Goal: Use online tool/utility: Utilize a website feature to perform a specific function

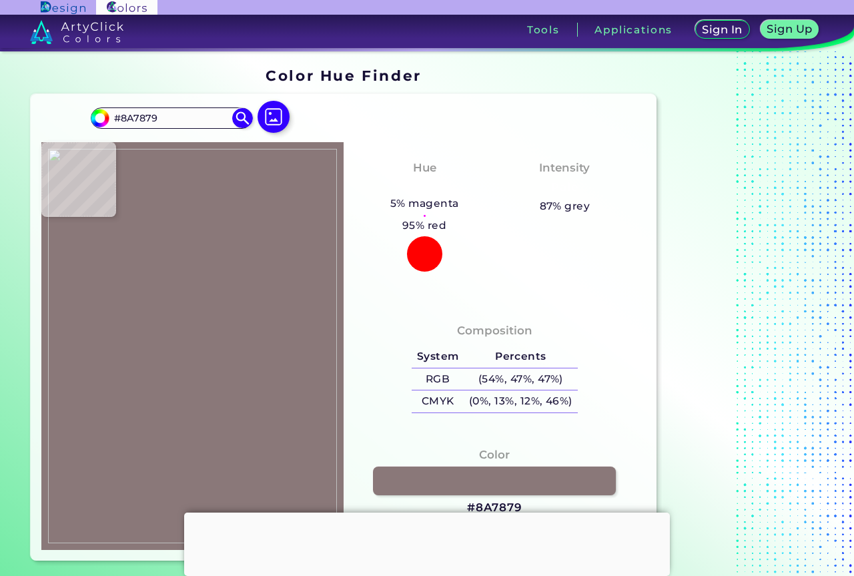
type input "#c1b3b6"
type input "#C1B3B6"
type input "#c2b2b3"
type input "#C2B2B3"
type input "#ae9ea0"
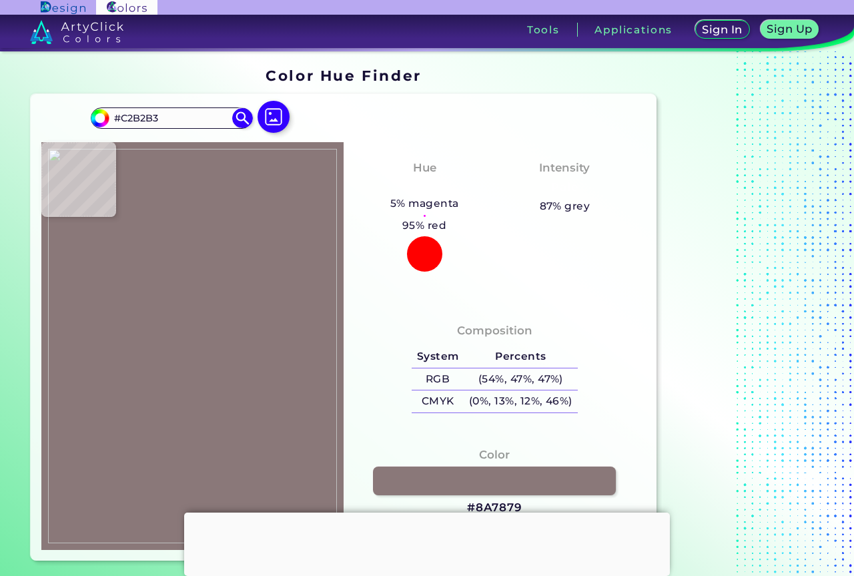
type input "#AE9EA0"
type input "#ac9c9d"
type input "#AC9C9D"
type input "#c9b9bb"
type input "#C9B9BB"
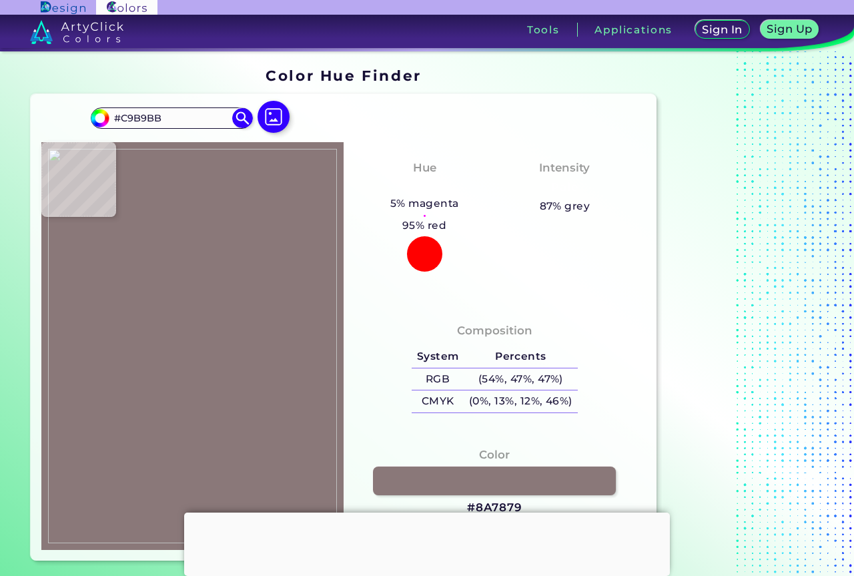
type input "#cbbabc"
type input "#CBBABC"
type input "#c0b0b1"
type input "#C0B0B1"
type input "#bfafb0"
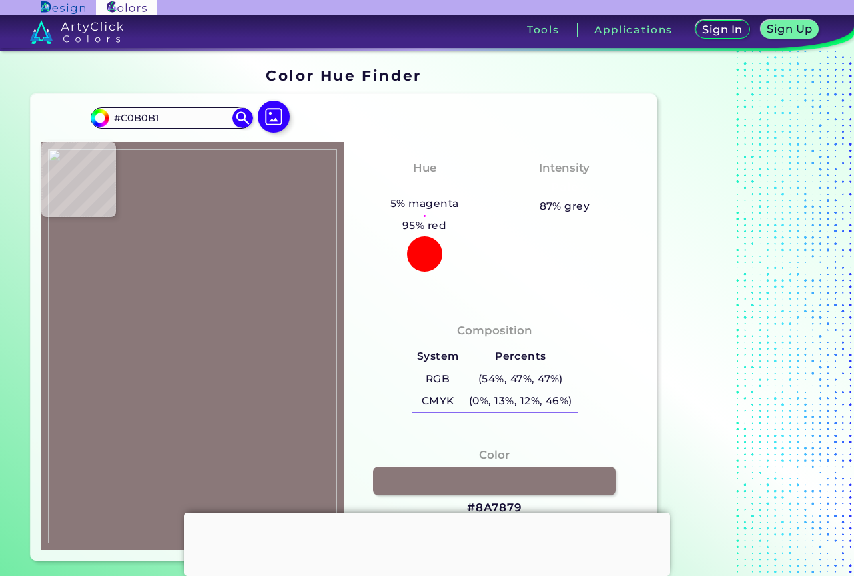
type input "#BFAFB0"
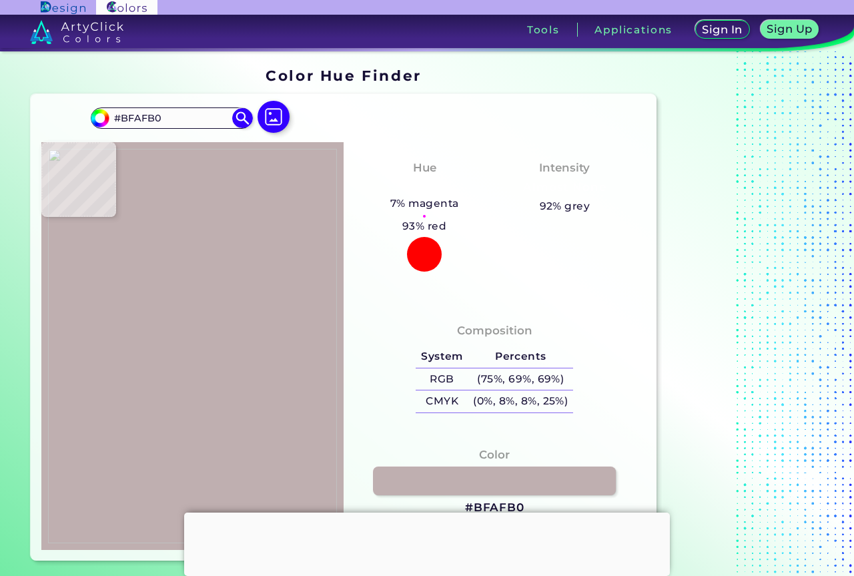
type input "#c0afb1"
type input "#C0AFB1"
type input "#c0b0b1"
type input "#C0B0B1"
type input "#bbaaac"
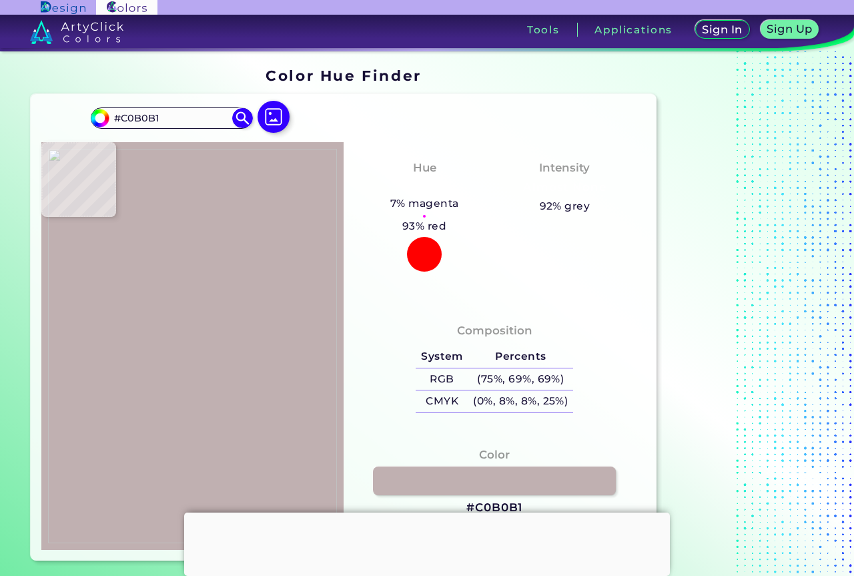
type input "#BBAAAC"
type input "#baa9ab"
type input "#BAA9AB"
type input "#b9a9aa"
type input "#B9A9AA"
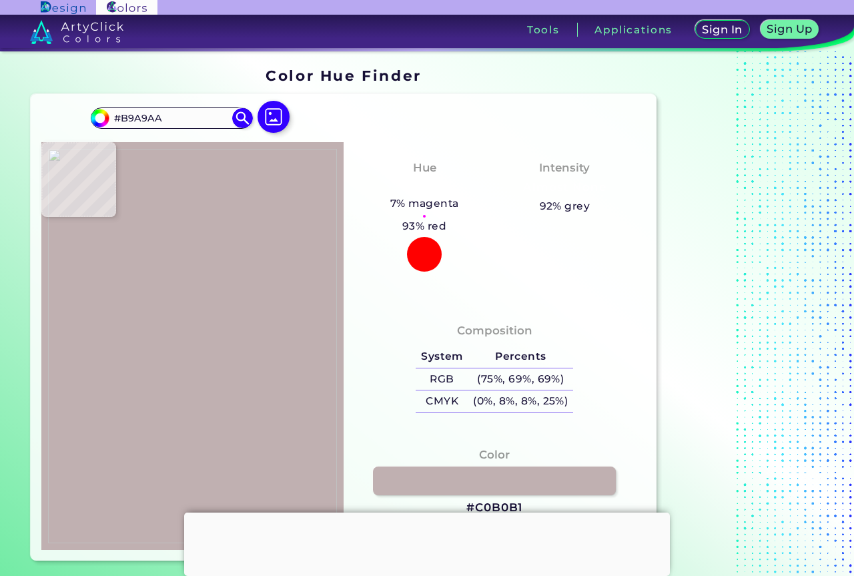
type input "#[GEOGRAPHIC_DATA]"
type input "#bcacae"
type input "#BCACAE"
type input "#bdadaf"
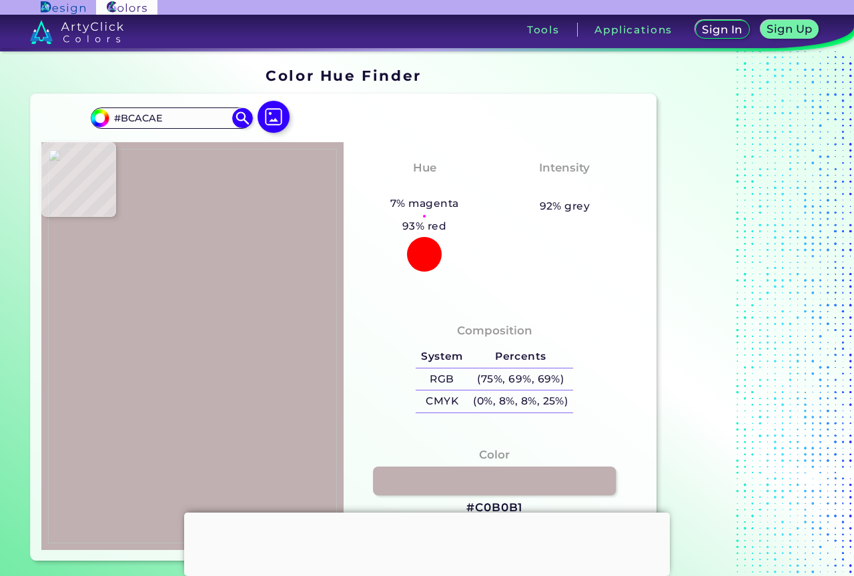
type input "#BDADAF"
type input "#baaaac"
type input "#BAAAAC"
type input "#b9a9aa"
type input "#B9A9AA"
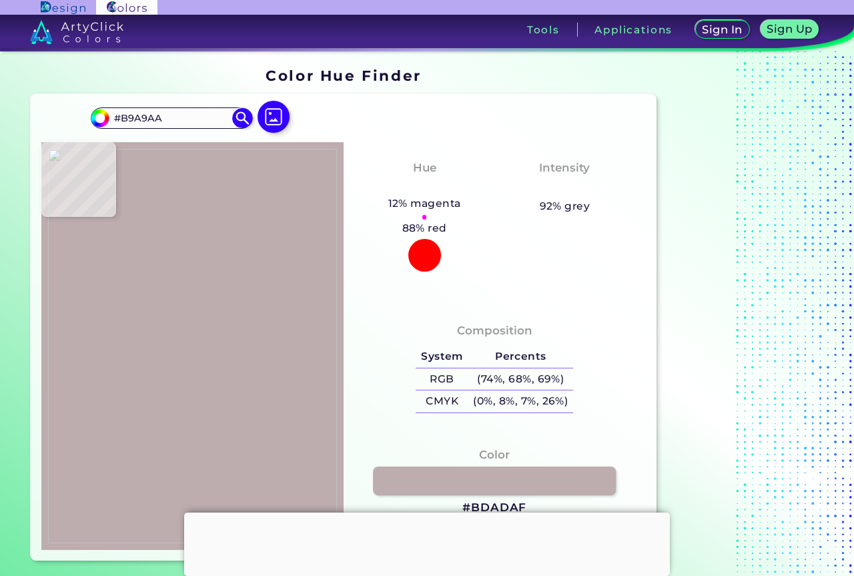
type input "#b8a8aa"
type input "#B8A8AA"
type input "#bbabac"
type input "#BBABAC"
type input "#bcacac"
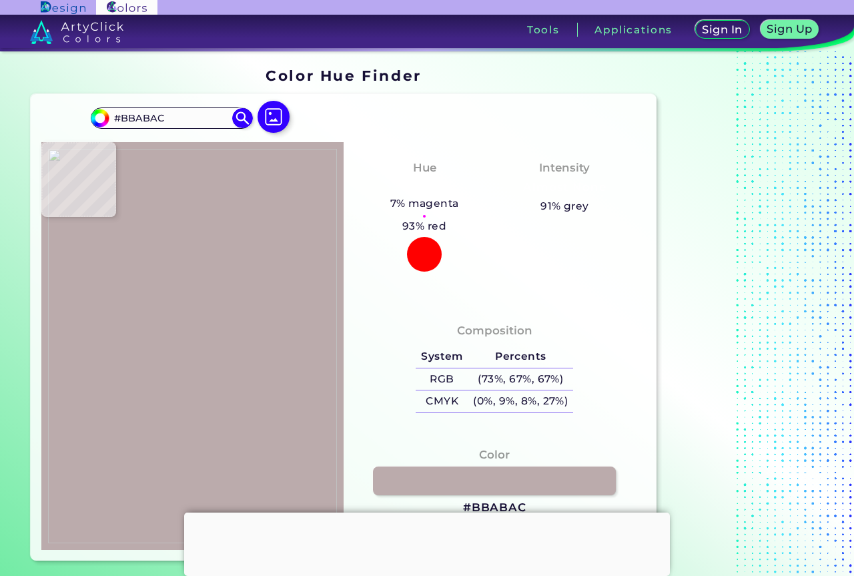
type input "#BCACAC"
type input "#bbabae"
type input "#BBABAE"
type input "#bbaaae"
type input "#BBAAAE"
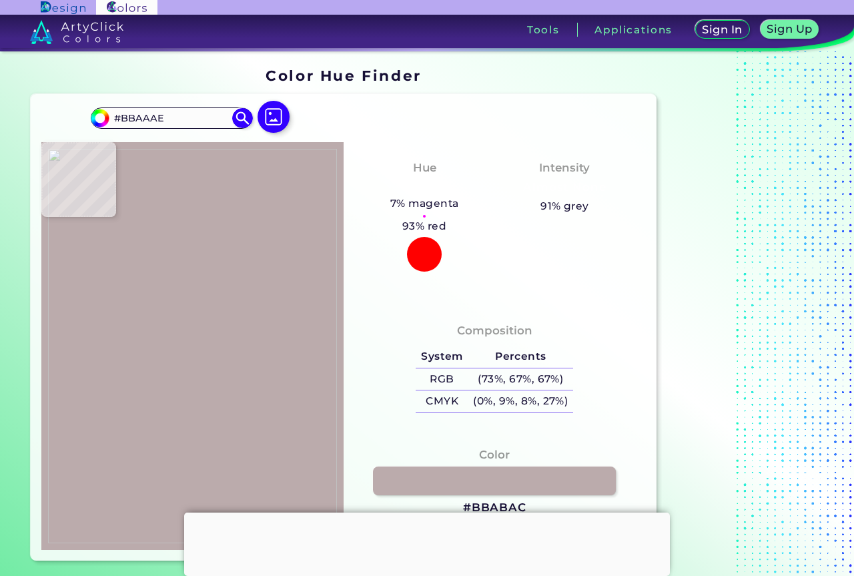
type input "#bbaab0"
type input "#BBAAB0"
type input "#bbaaae"
type input "#BBAAAE"
type input "#bbabae"
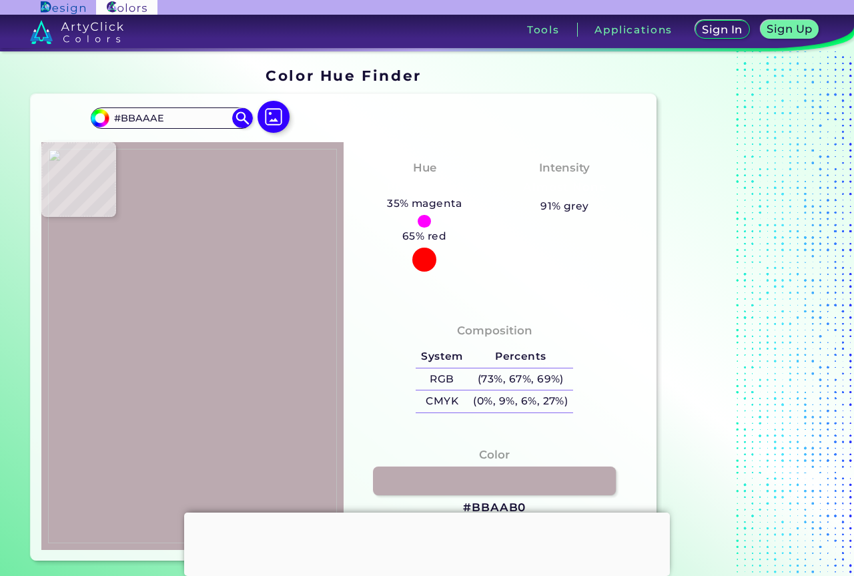
type input "#BBABAE"
type input "#bbabad"
type input "#[GEOGRAPHIC_DATA]"
type input "#bcacad"
type input "#BCACAD"
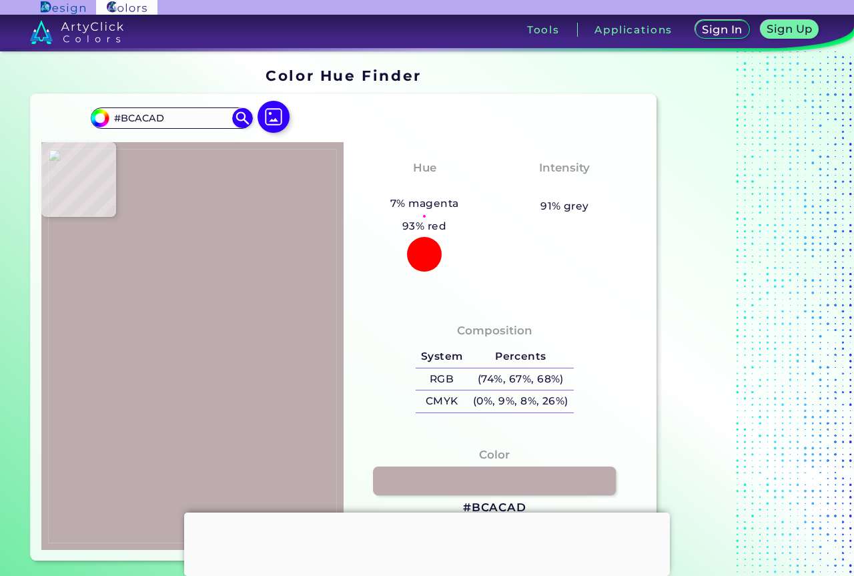
type input "#bbabac"
type input "#BBABAC"
type input "#baaaab"
type input "#BAAAAB"
type input "#baaaaa"
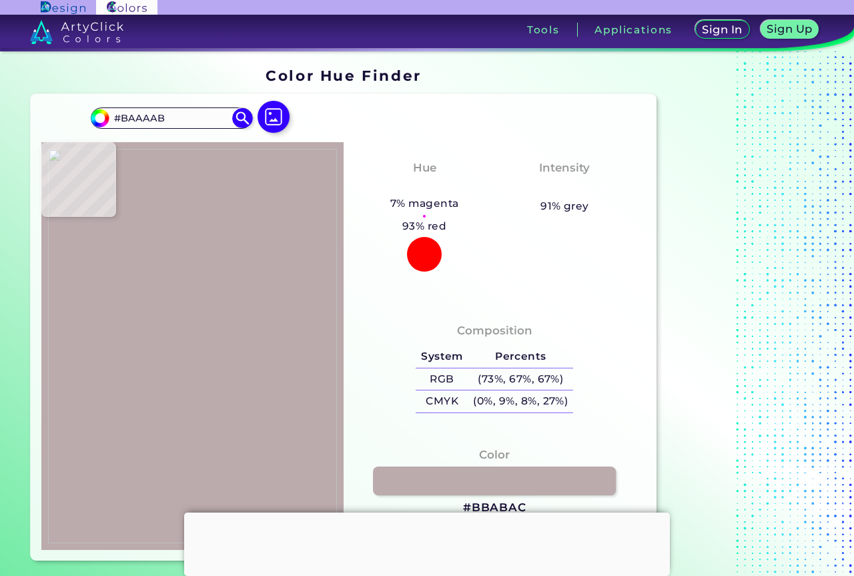
type input "#BAAAAA"
type input "#baa9ab"
type input "#BAA9AB"
type input "#c0b0b1"
type input "#C0B0B1"
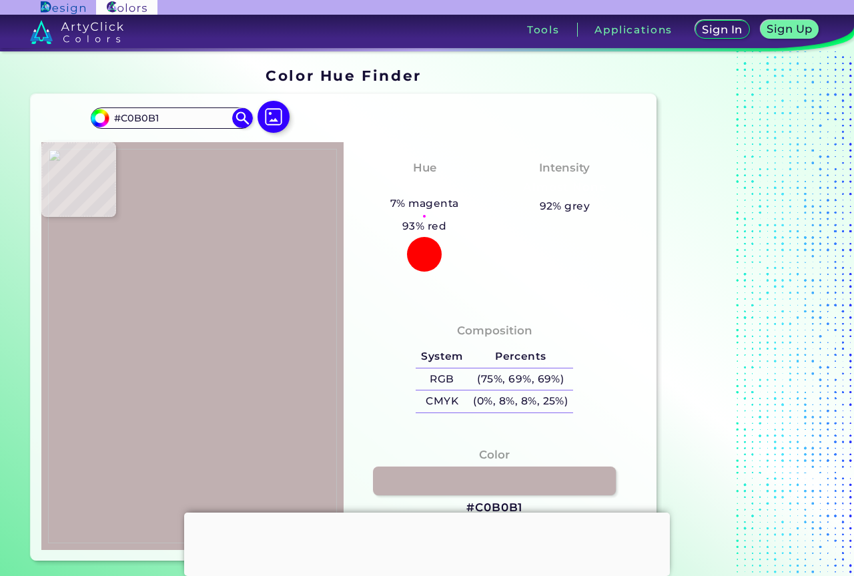
type input "#c1b2b5"
type input "#C1B2B5"
type input "#cfbec2"
type input "#CFBEC2"
type input "#8e7b7d"
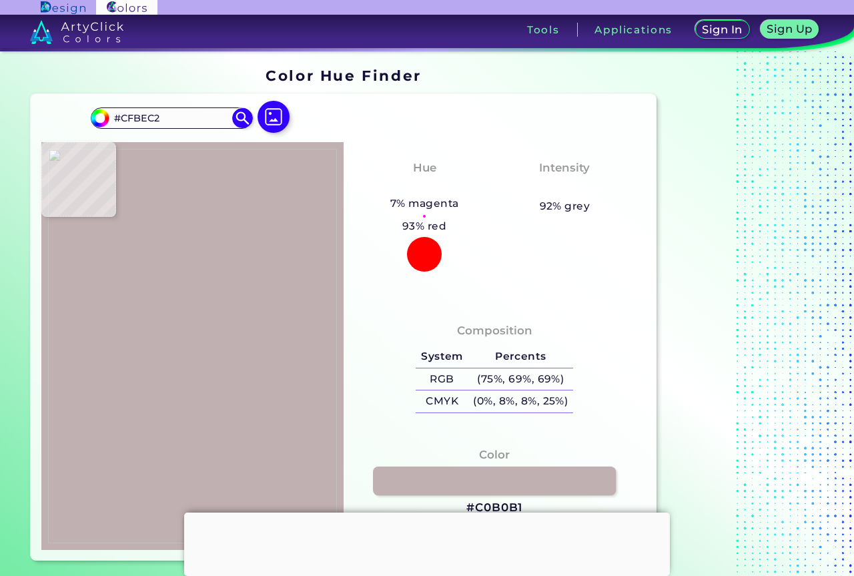
type input "#8E7B7D"
type input "#887475"
type input "#8a7677"
type input "#8A7677"
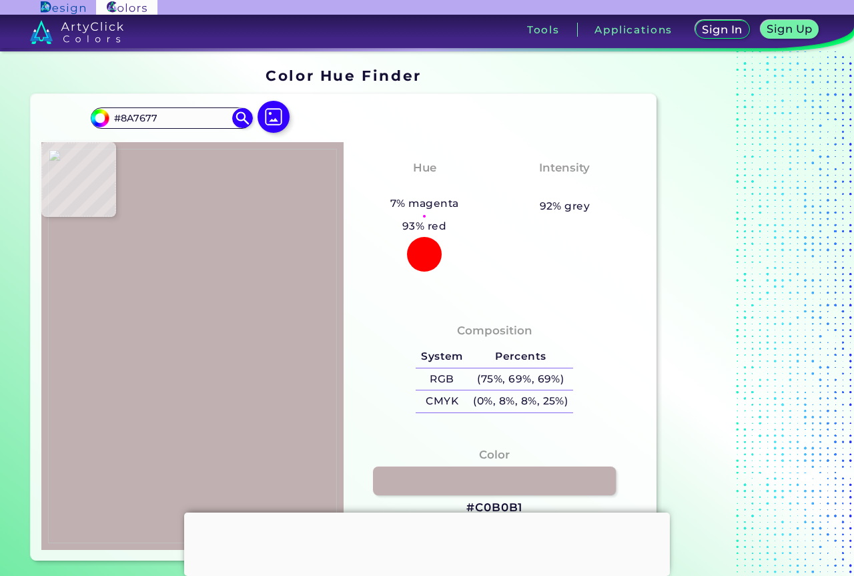
type input "#8b7777"
type input "#8B7777"
type input "#8c7876"
type input "#8C7876"
type input "#8b7674"
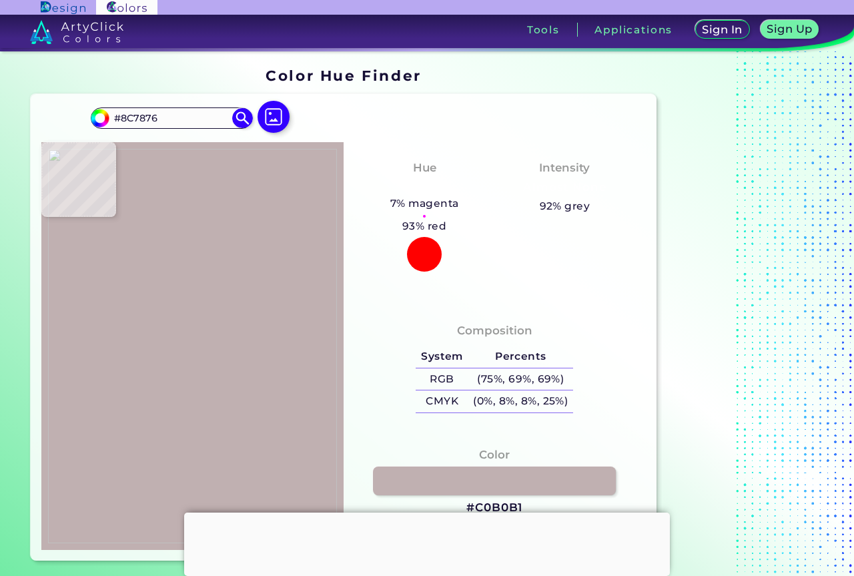
type input "#8B7674"
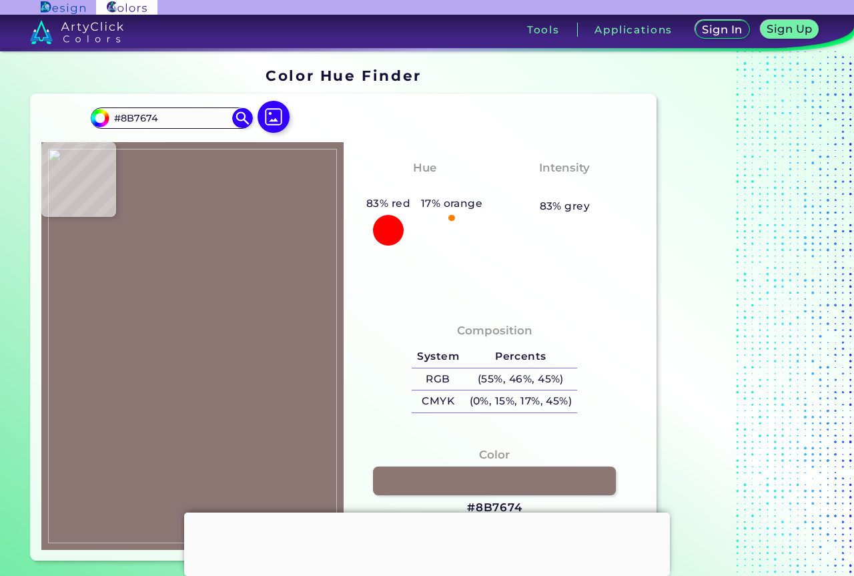
type input "#87726f"
type input "#87726F"
type input "#88726f"
type input "#88726F"
type input "#897370"
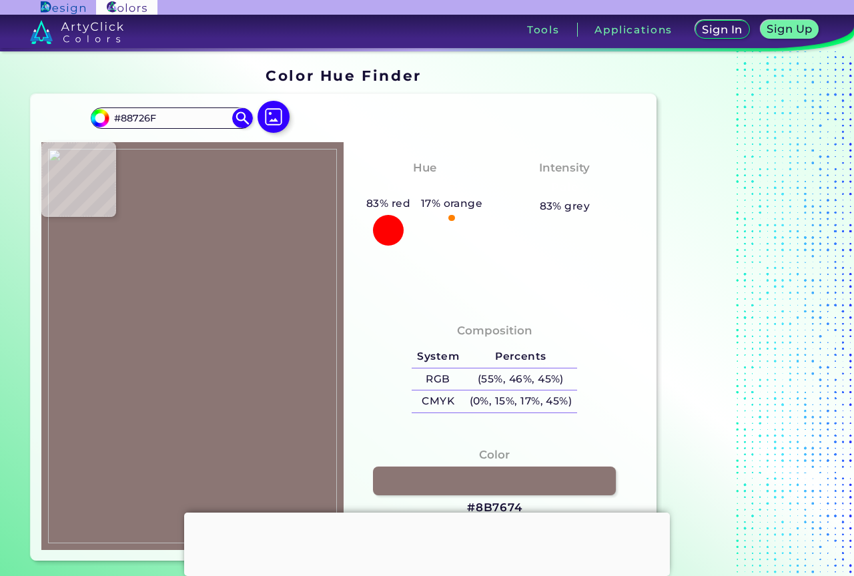
type input "#897370"
type input "#897471"
type input "#8a7471"
type input "#8A7471"
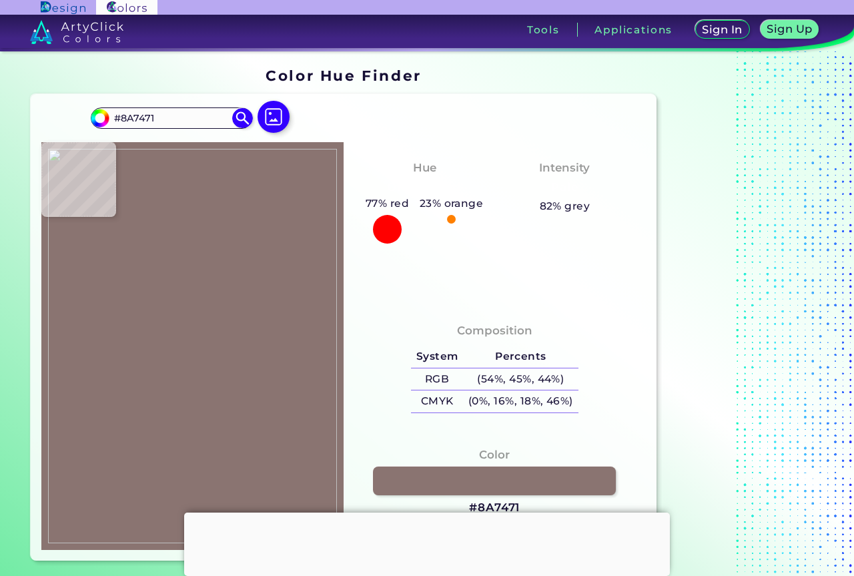
type input "#897471"
type input "#8a7471"
type input "#8A7471"
type input "#8a7677"
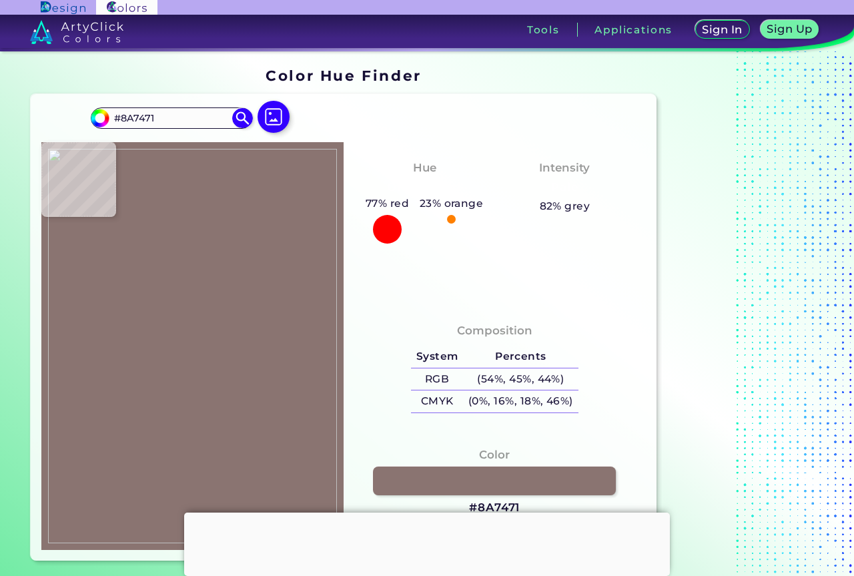
type input "#8A7677"
type input "#8a7576"
type input "#8A7576"
type input "#8e7b7d"
type input "#8E7B7D"
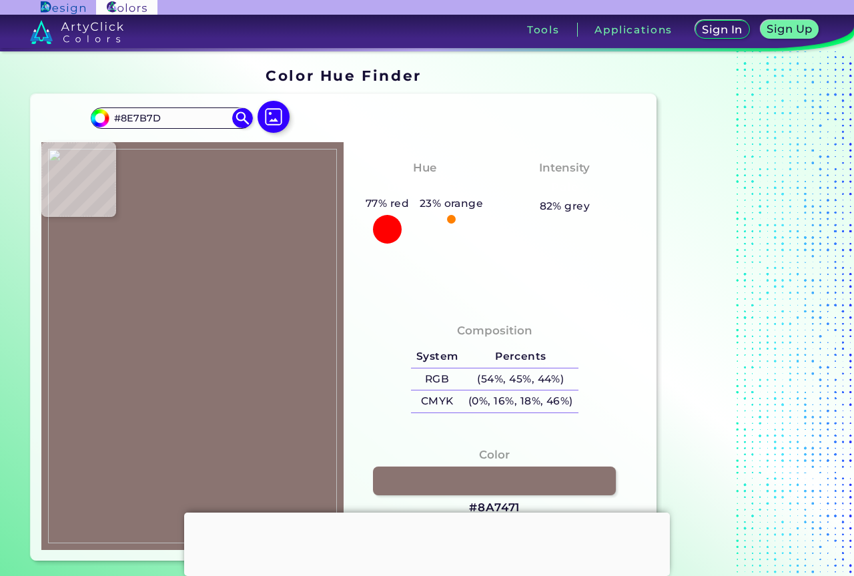
type input "#d6c6c9"
type input "#D6C6C9"
type input "#c2b3b6"
type input "#C2B3B6"
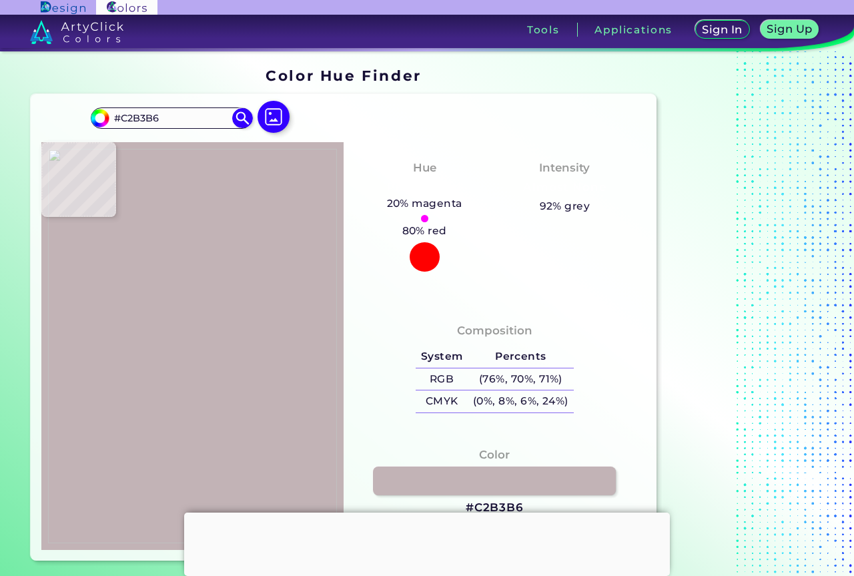
type input "#c0b2b4"
type input "#C0B2B4"
type input "#c1b3b4"
type input "#C1B3B4"
type input "#c2b4b4"
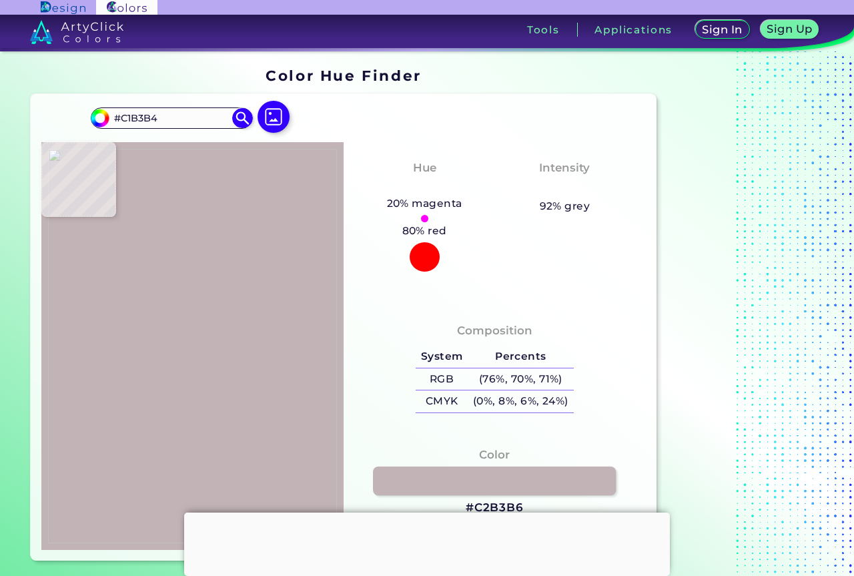
type input "#C2B4B4"
type input "#c0b0b1"
type input "#C0B0B1"
type input "#bcacad"
type input "#BCACAD"
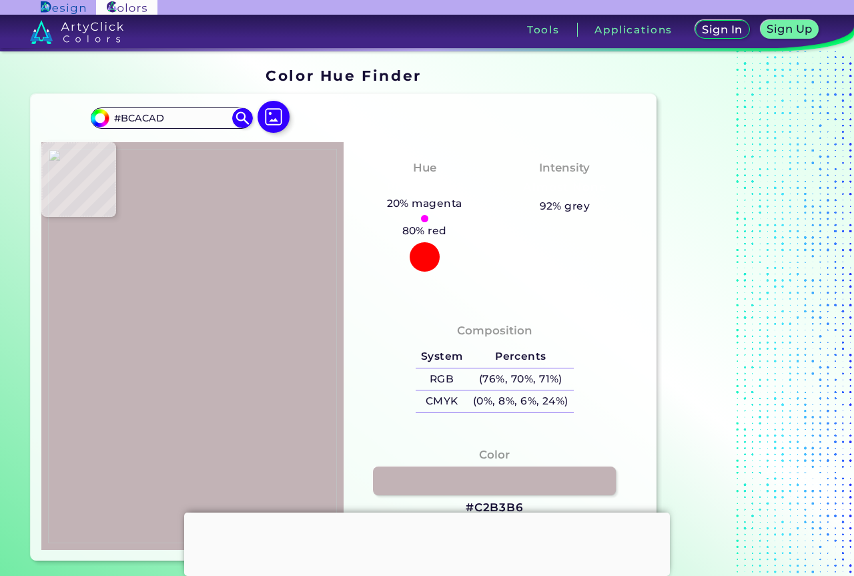
type input "#bfafb0"
type input "#BFAFB0"
type input "#bcacad"
type input "#BCACAD"
type input "#bdadae"
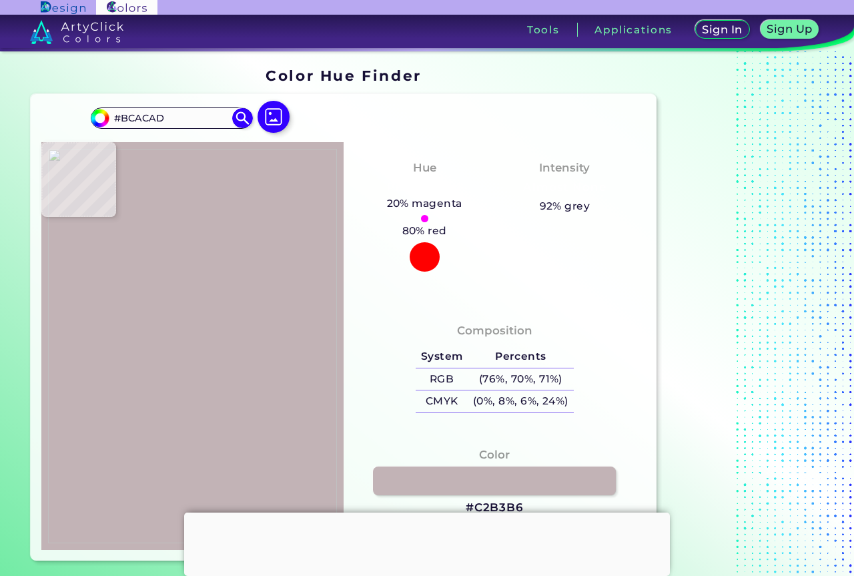
type input "#BDADAE"
type input "#bbabae"
type input "#BBABAE"
type input "#bbaaae"
type input "#BBAAAE"
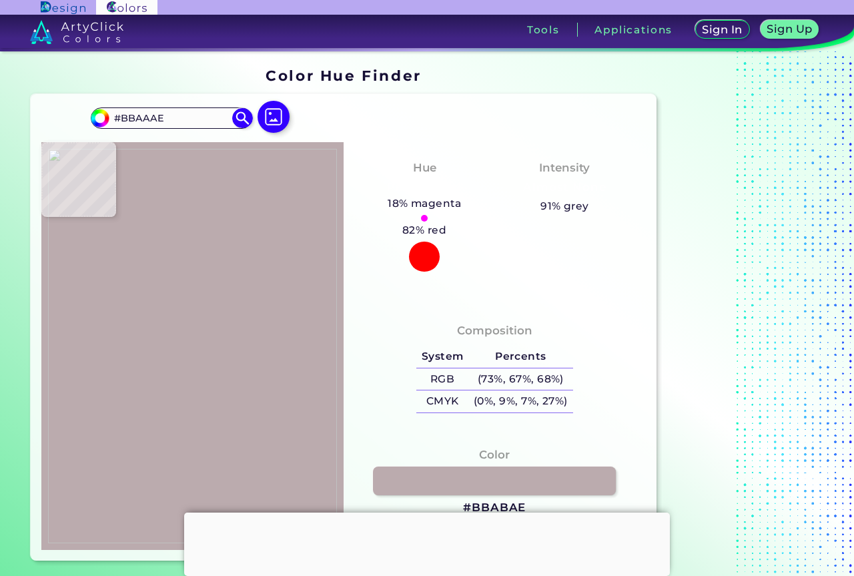
type input "#bba9ab"
type input "#BBA9AB"
type input "#baa8a8"
type input "#BAA8A8"
type input "#6a5a57"
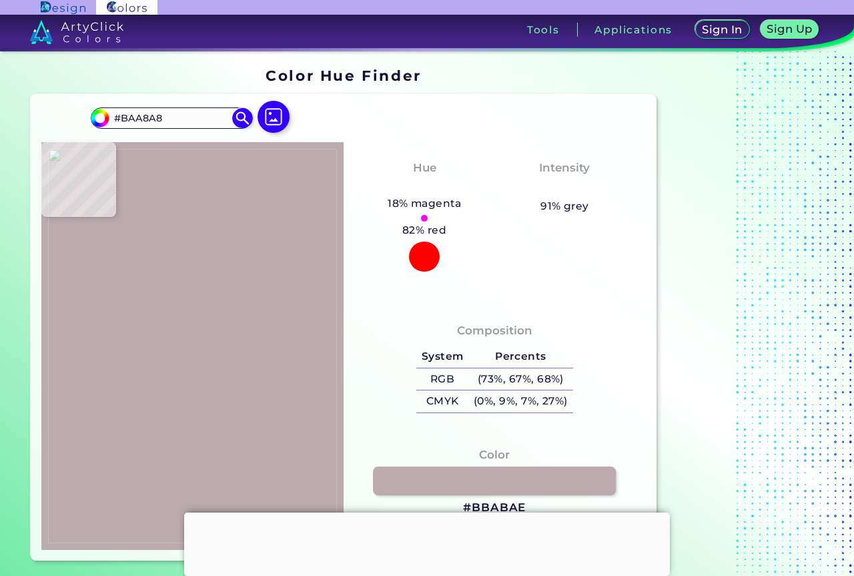
type input "#6A5A57"
type input "#5f4f4d"
type input "#5F4F4D"
type input "#574744"
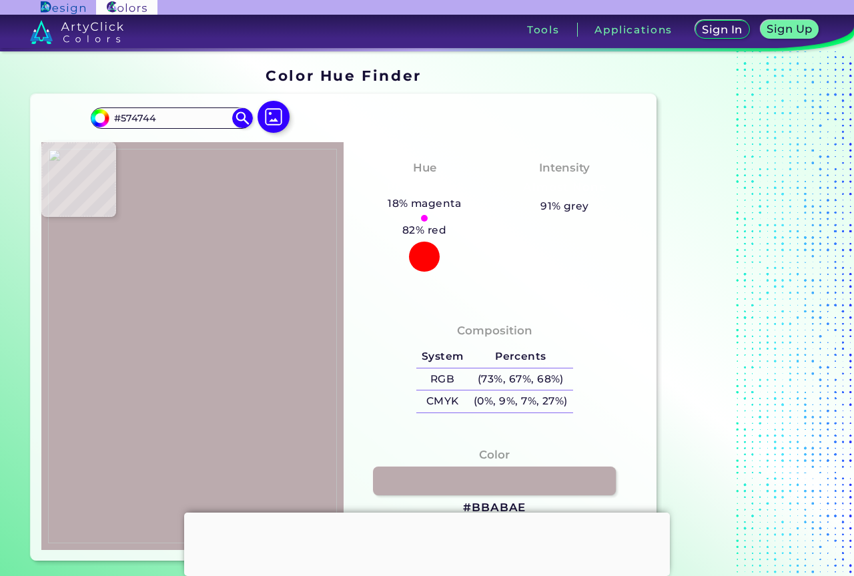
type input "#52423f"
type input "#52423F"
type input "#574744"
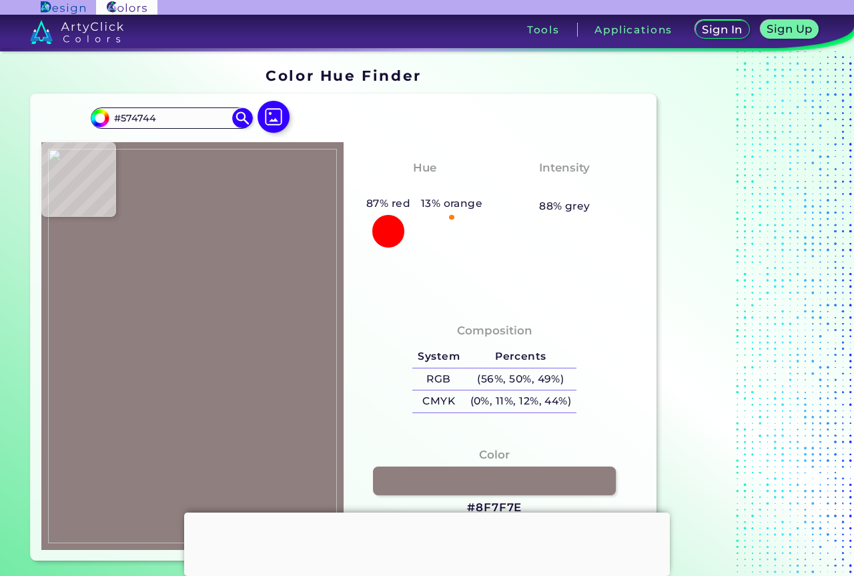
type input "#8f7f7e"
type input "#8F7F7E"
type input "#b8a8a9"
type input "#B8A8A9"
type input "#bbaaae"
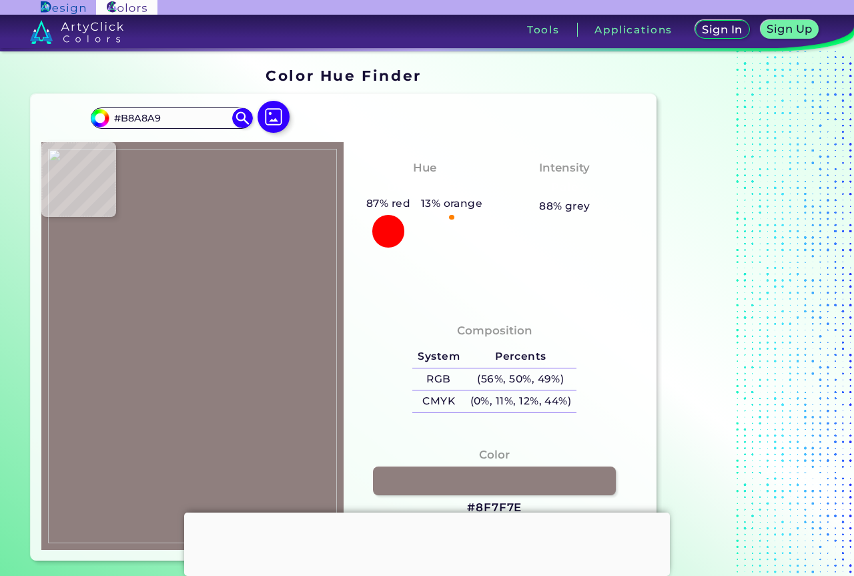
type input "#BBAAAE"
type input "#bbabae"
type input "#BBABAE"
type input "#bbabad"
type input "#[GEOGRAPHIC_DATA]"
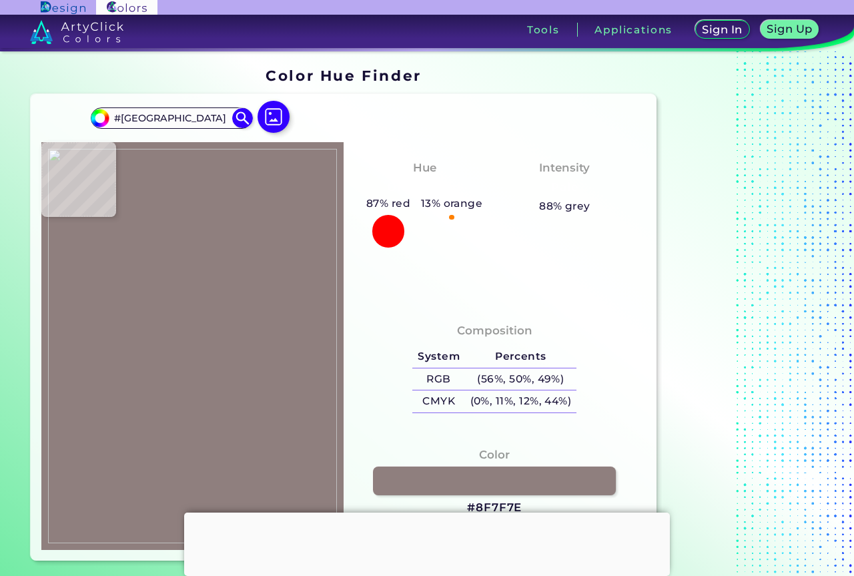
type input "#bbabac"
type input "#BBABAC"
type input "#baaaab"
type input "#BAAAAB"
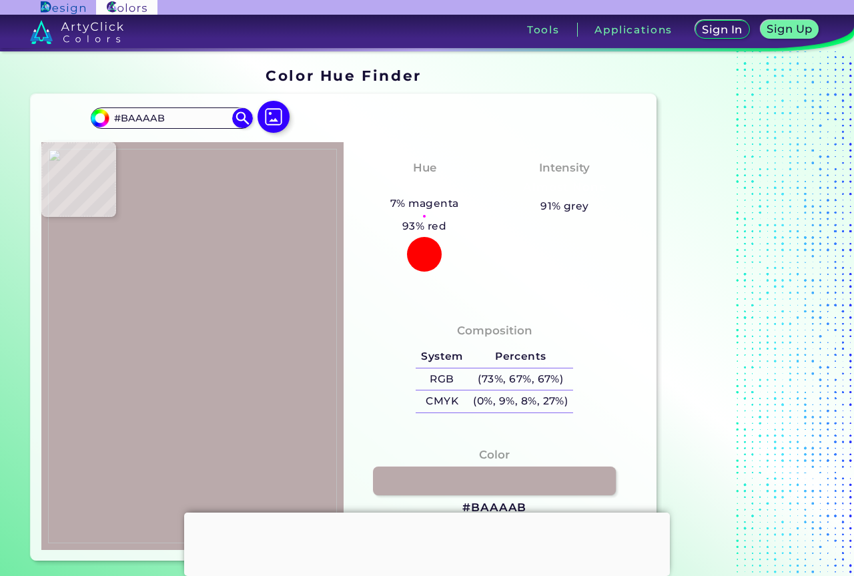
type input "#baaaac"
type input "#BAAAAC"
type input "#bbabac"
type input "#BBABAC"
type input "#bbabad"
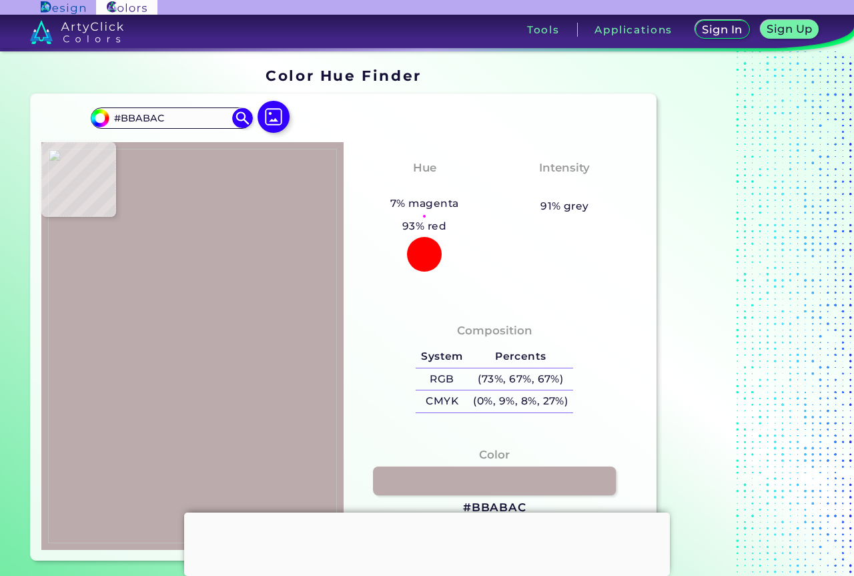
type input "#[GEOGRAPHIC_DATA]"
click at [183, 361] on img at bounding box center [192, 346] width 289 height 394
click at [487, 491] on link at bounding box center [495, 480] width 246 height 29
drag, startPoint x: 185, startPoint y: 360, endPoint x: 199, endPoint y: 364, distance: 14.4
click at [185, 361] on img at bounding box center [192, 346] width 289 height 394
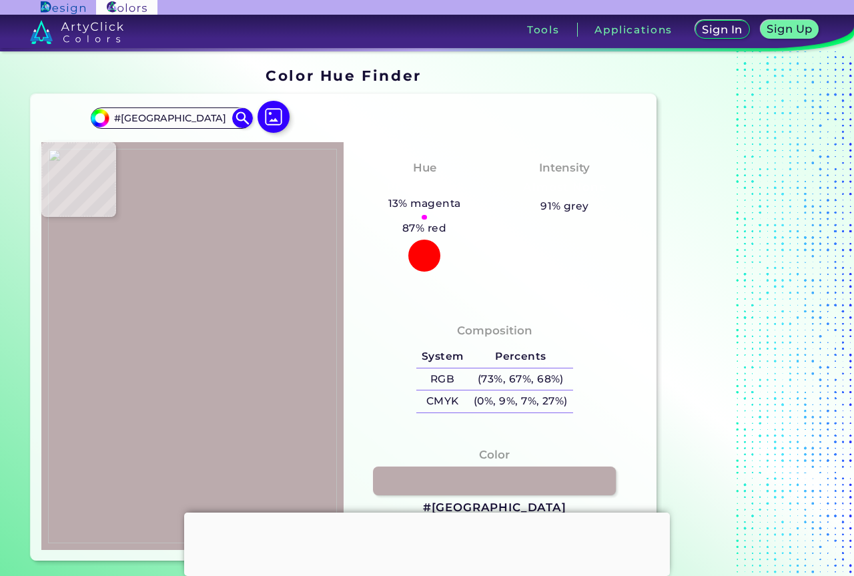
type input "#bcacad"
type input "#BCACAD"
type input "#bbabac"
type input "#BBABAC"
type input "#baaaac"
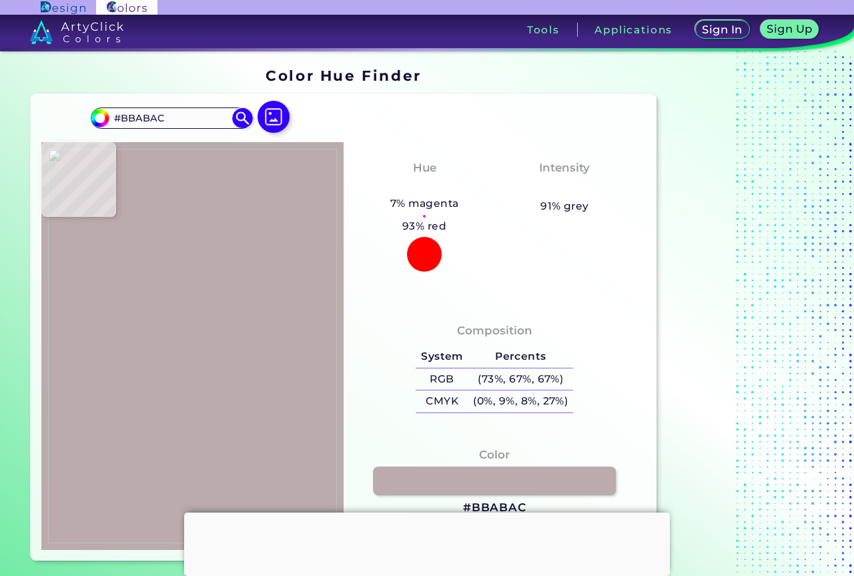
type input "#BAAAAC"
type input "#bbaaac"
type input "#BBAAAC"
type input "#[GEOGRAPHIC_DATA]"
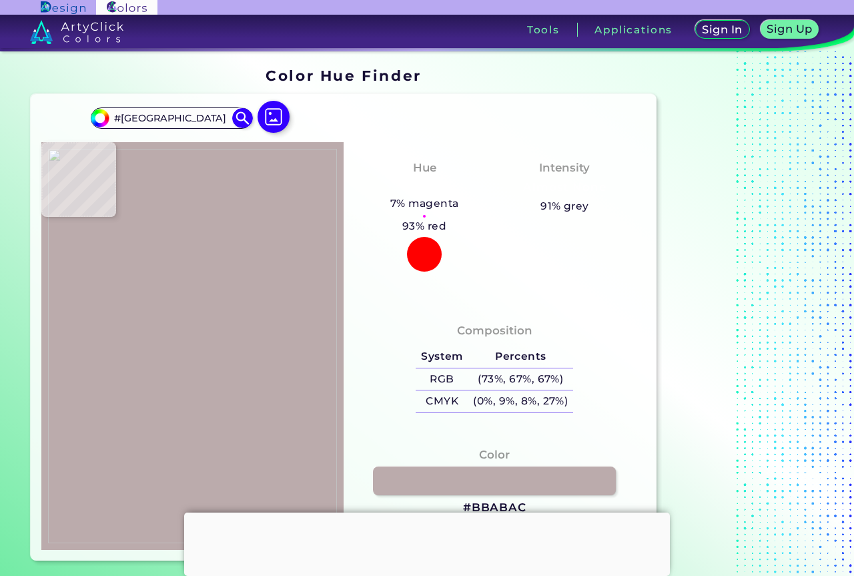
type input "#bdadae"
type input "#BDADAE"
type input "#beaeaf"
type input "#BEAEAF"
type input "#bcacae"
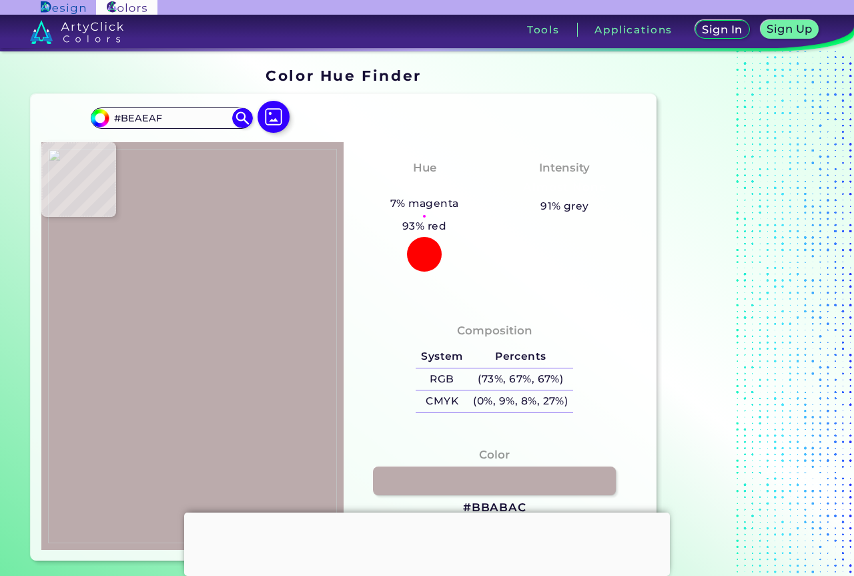
type input "#BCACAE"
type input "#b9a9aa"
type input "#B9A9AA"
type input "#cdbcc0"
type input "#CDBCC0"
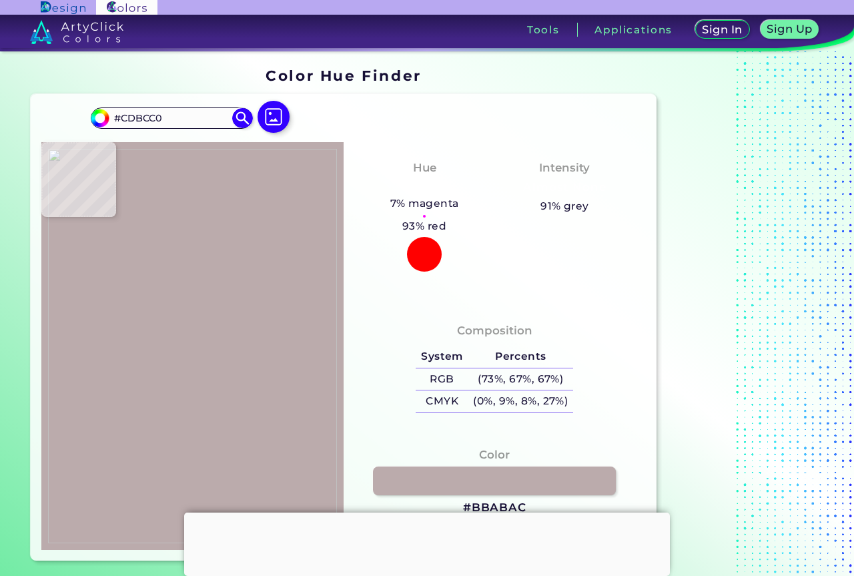
type input "#807073"
type input "#736362"
type input "#7a6962"
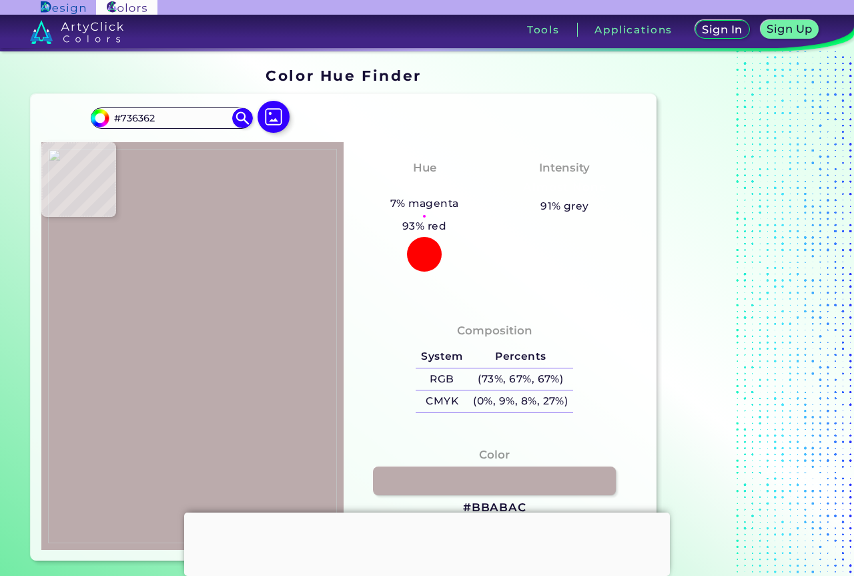
type input "#7A6962"
type input "#b3a19d"
type input "#B3A19D"
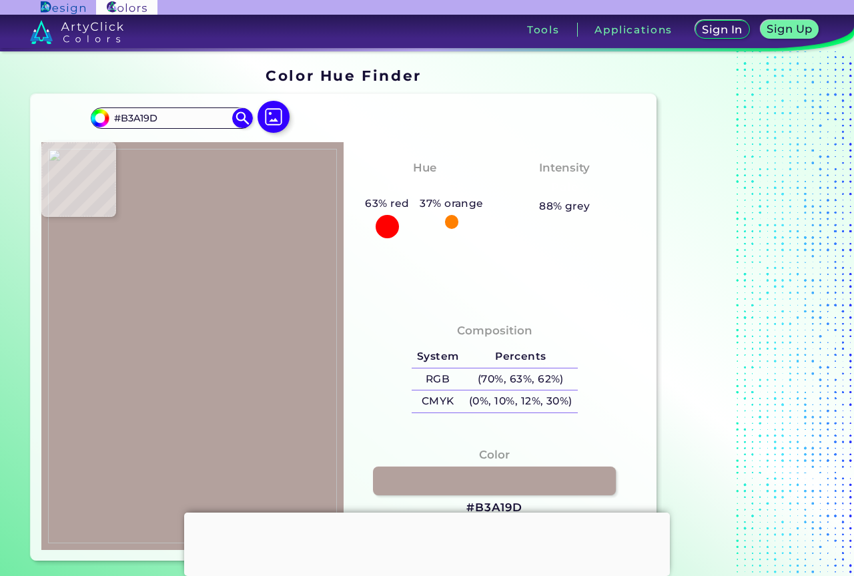
type input "#b4a2a0"
type input "#B4A2A0"
type input "#92817f"
type input "#92817F"
type input "#a99894"
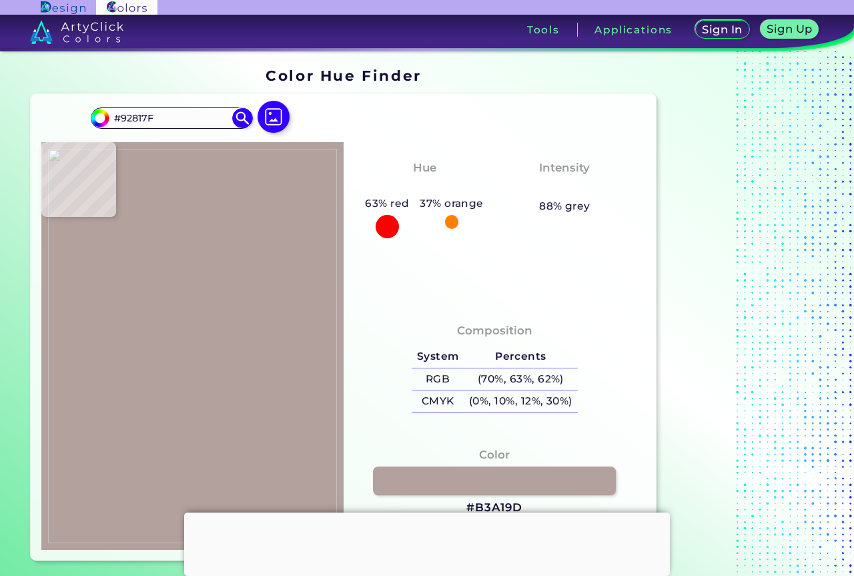
type input "#A99894"
type input "#8f7d7b"
type input "#8F7D7B"
type input "#827072"
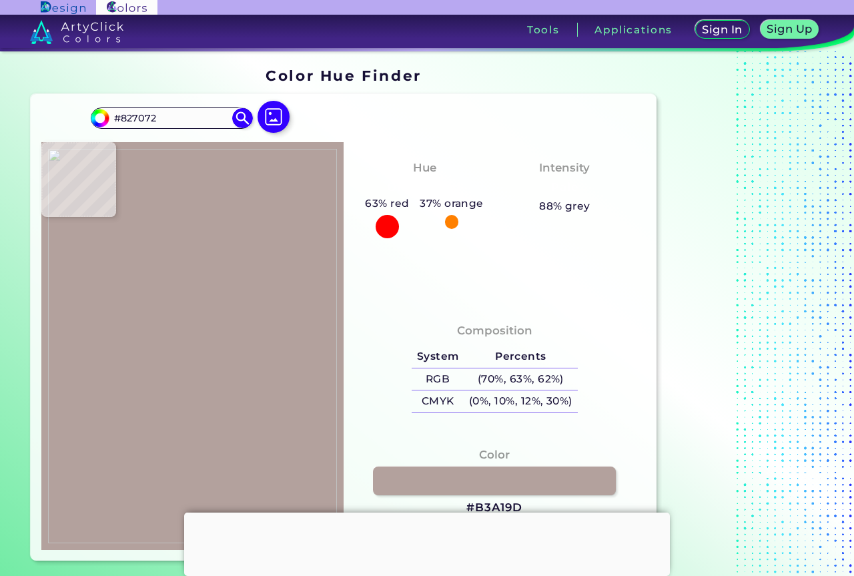
type input "#887577"
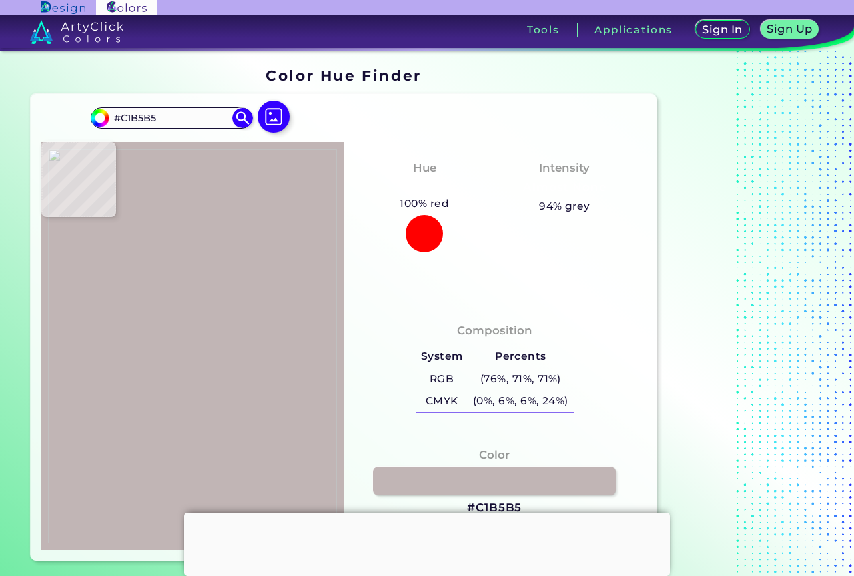
click at [166, 160] on img at bounding box center [192, 346] width 289 height 394
click at [490, 492] on link at bounding box center [495, 480] width 246 height 29
